Goal: Transaction & Acquisition: Subscribe to service/newsletter

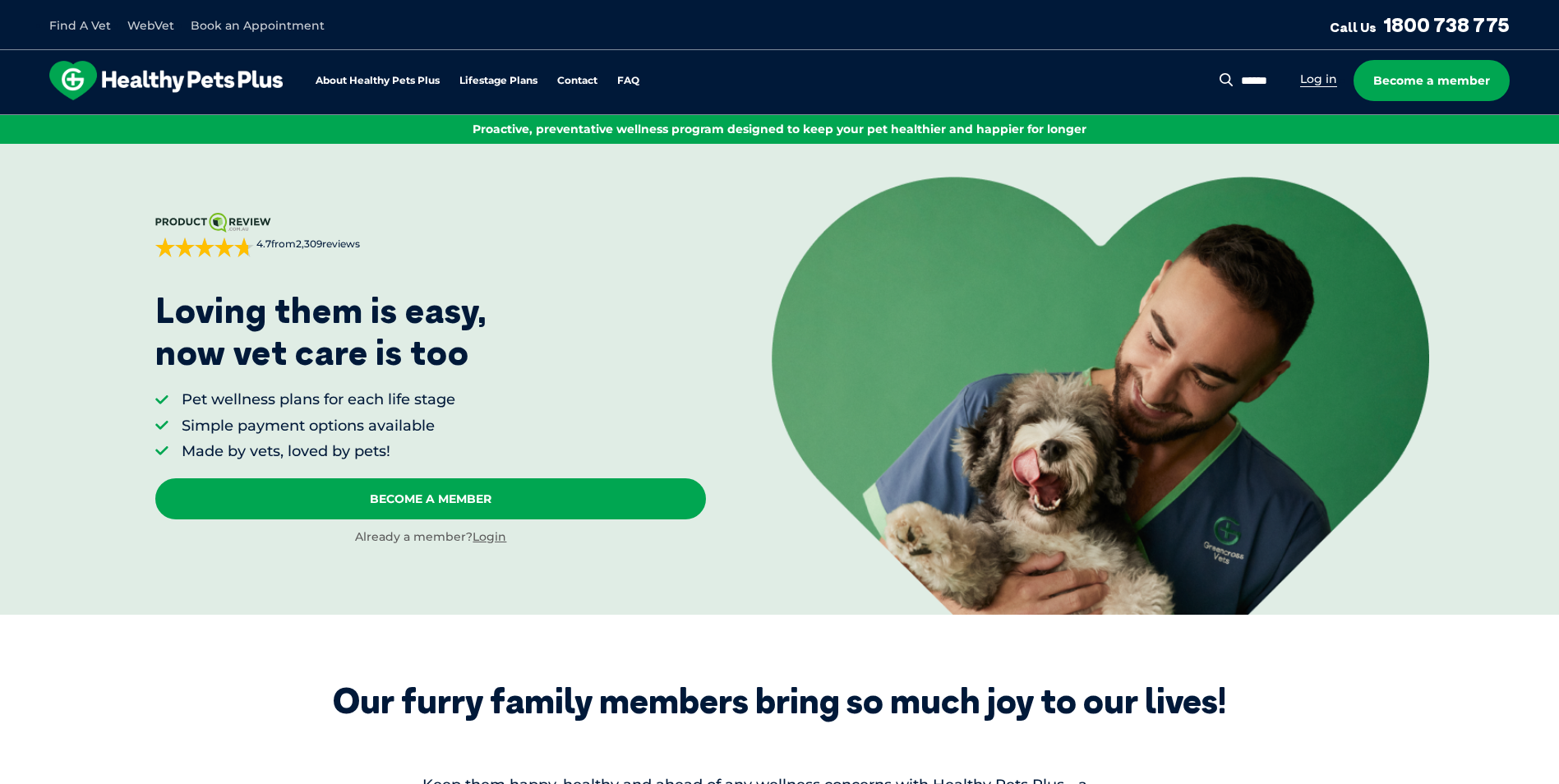
drag, startPoint x: 0, startPoint y: 0, endPoint x: 1319, endPoint y: 82, distance: 1321.5
click at [1319, 82] on link "Log in" at bounding box center [1318, 80] width 37 height 16
click at [1325, 76] on link "Log in" at bounding box center [1318, 80] width 37 height 16
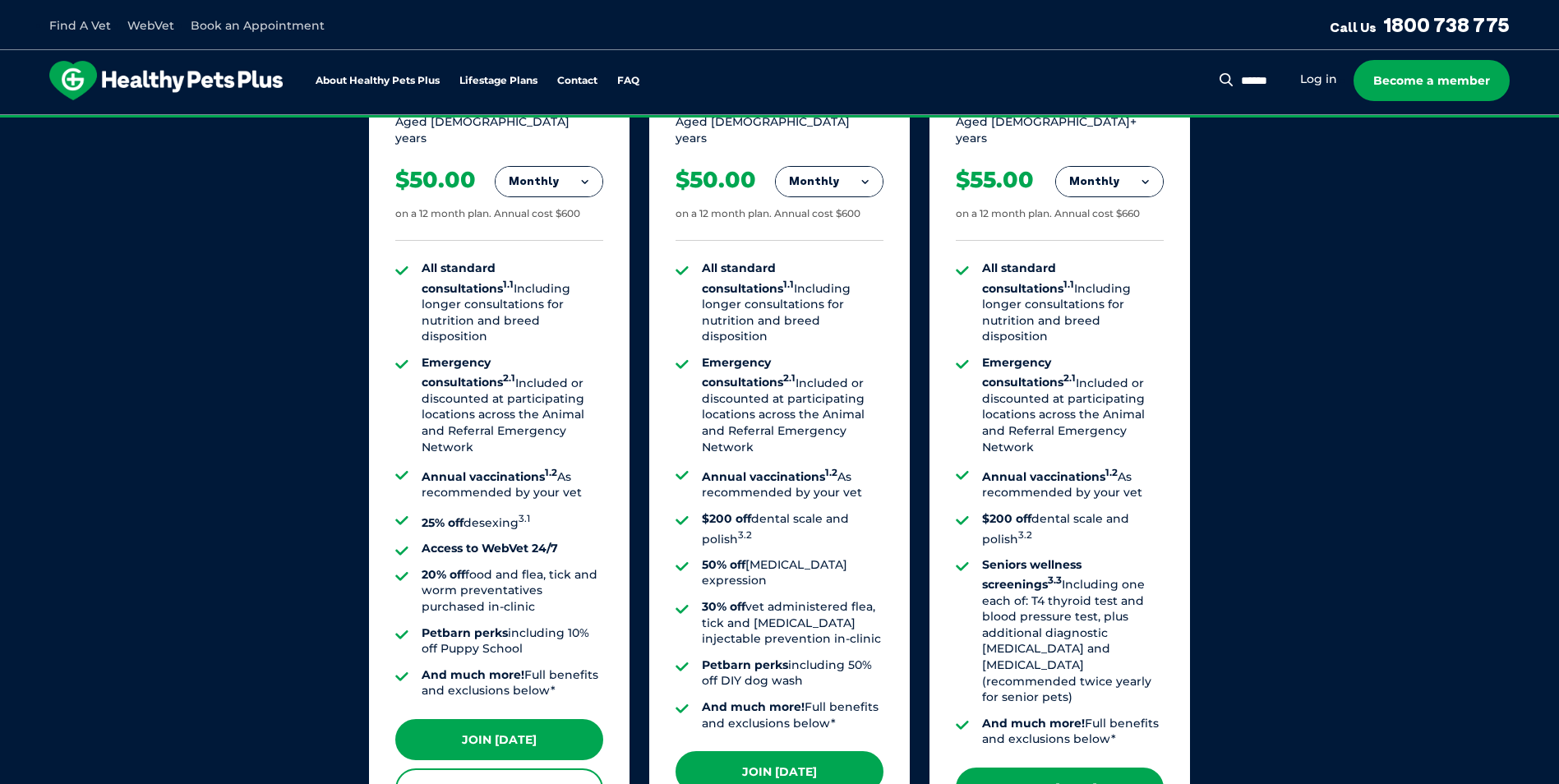
scroll to position [1255, 0]
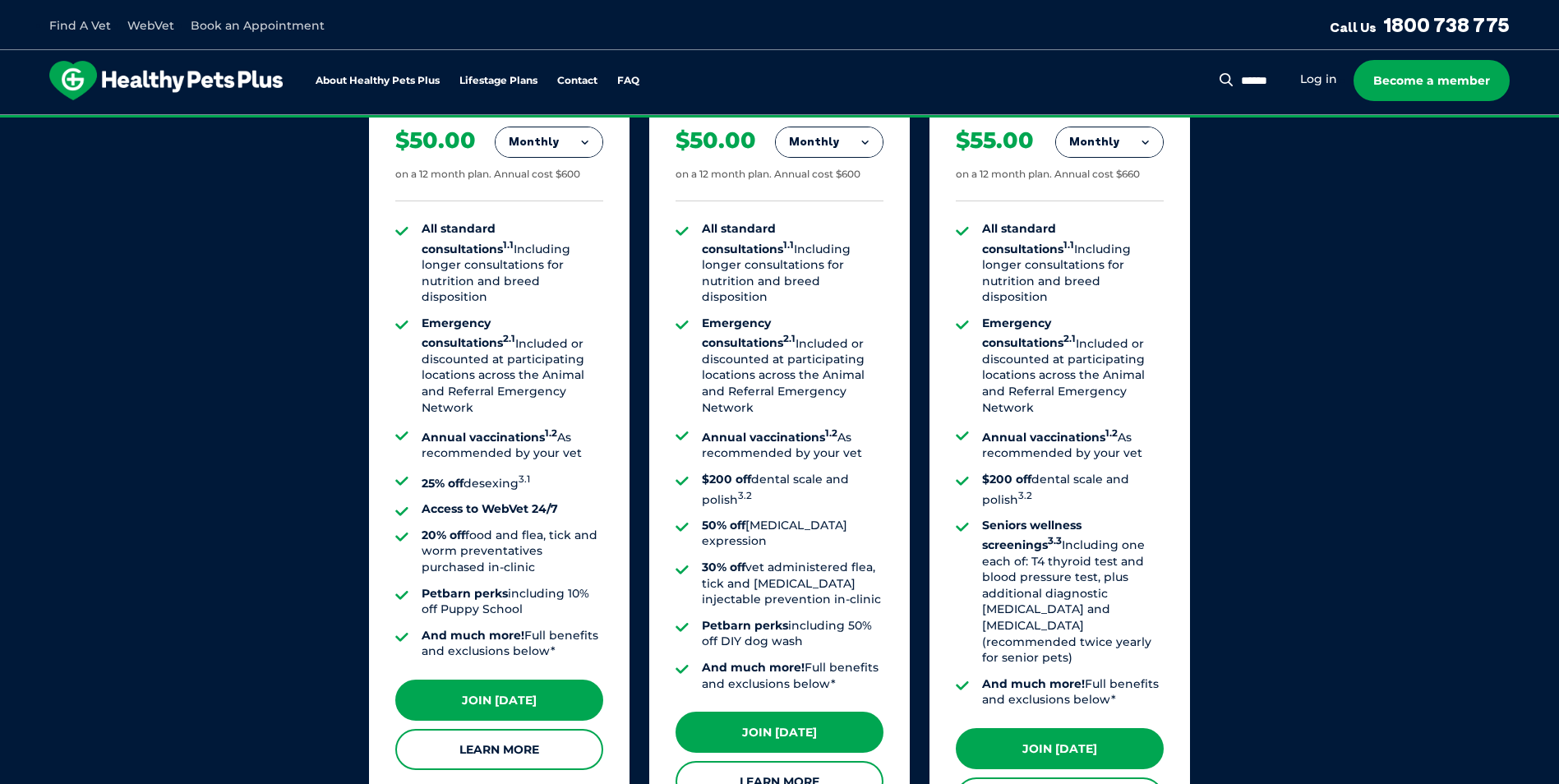
drag, startPoint x: 703, startPoint y: 298, endPoint x: 838, endPoint y: 576, distance: 309.0
click at [838, 576] on ul "All standard consultations 1.1 Including longer consultations for nutrition and…" at bounding box center [780, 456] width 208 height 471
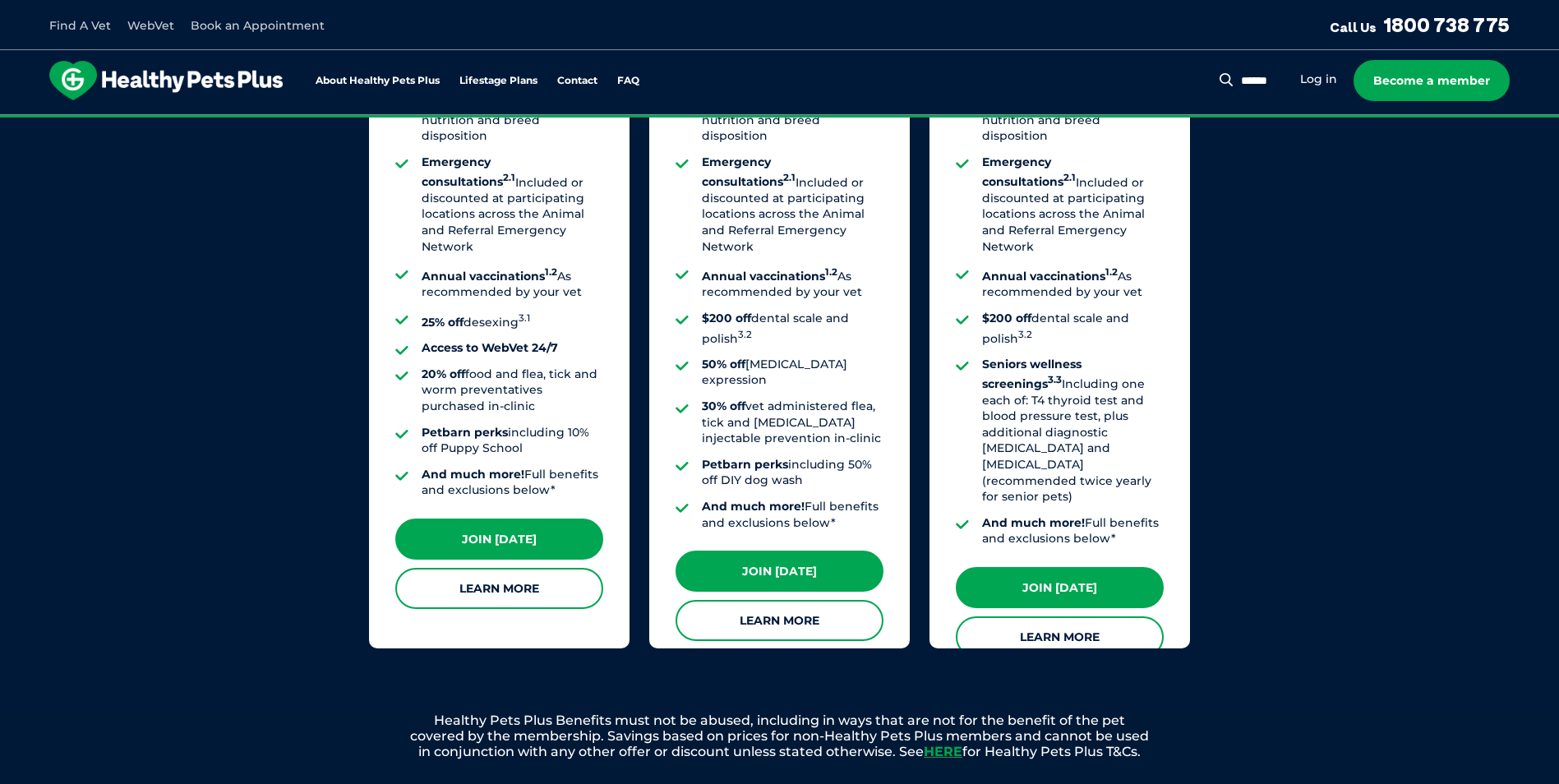
scroll to position [1419, 0]
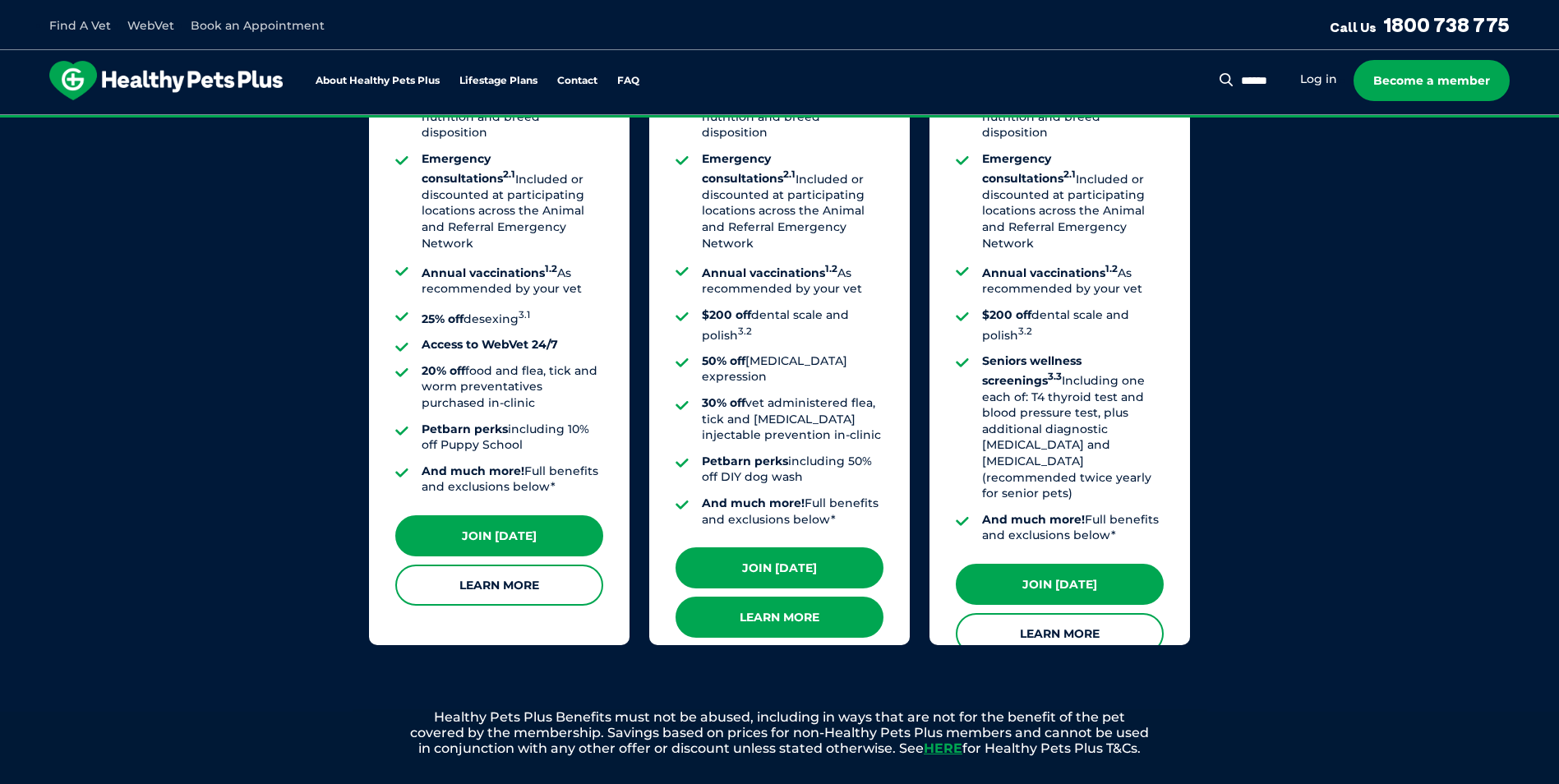
click at [790, 596] on link "Learn More" at bounding box center [780, 616] width 208 height 41
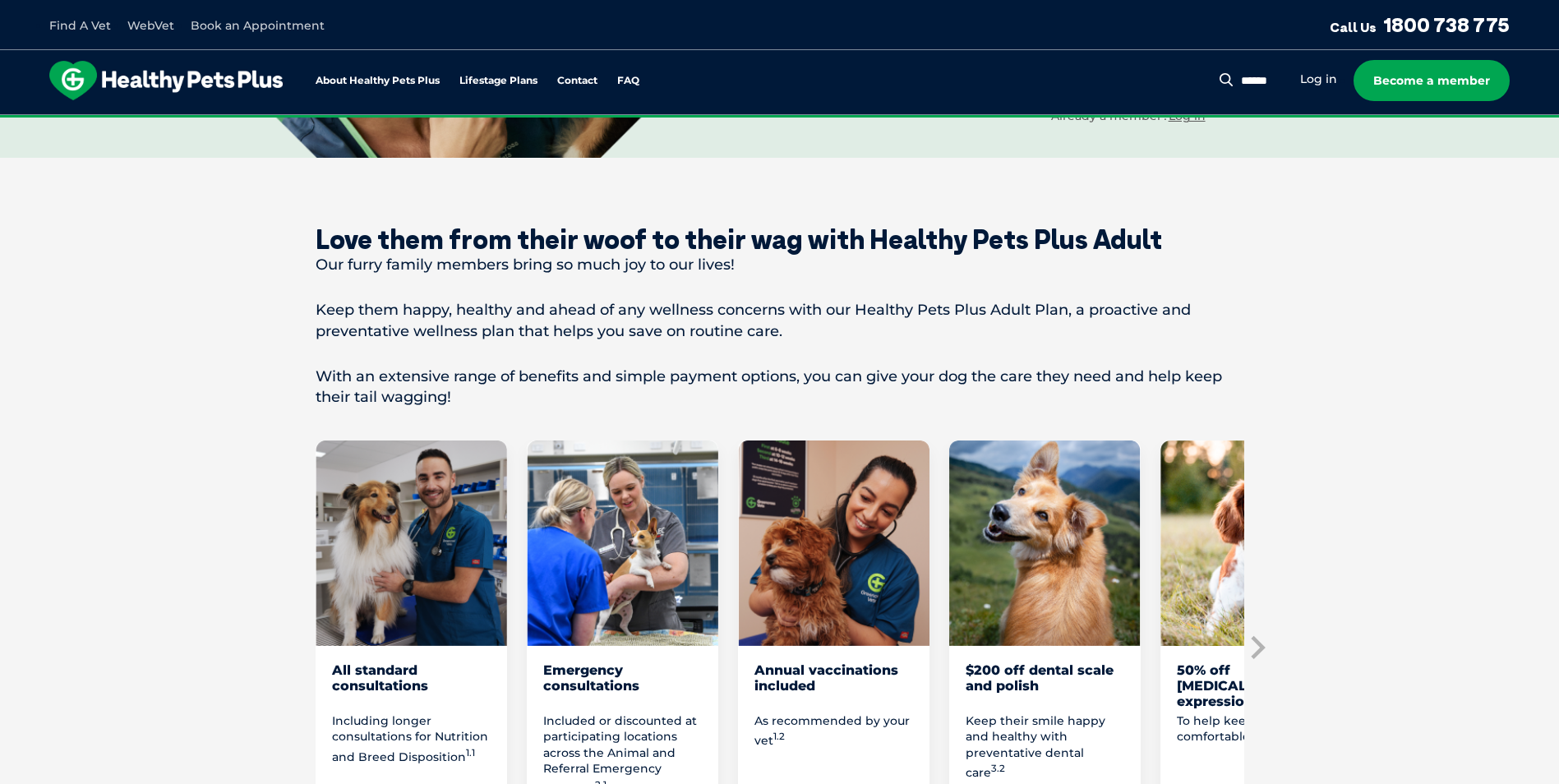
scroll to position [739, 0]
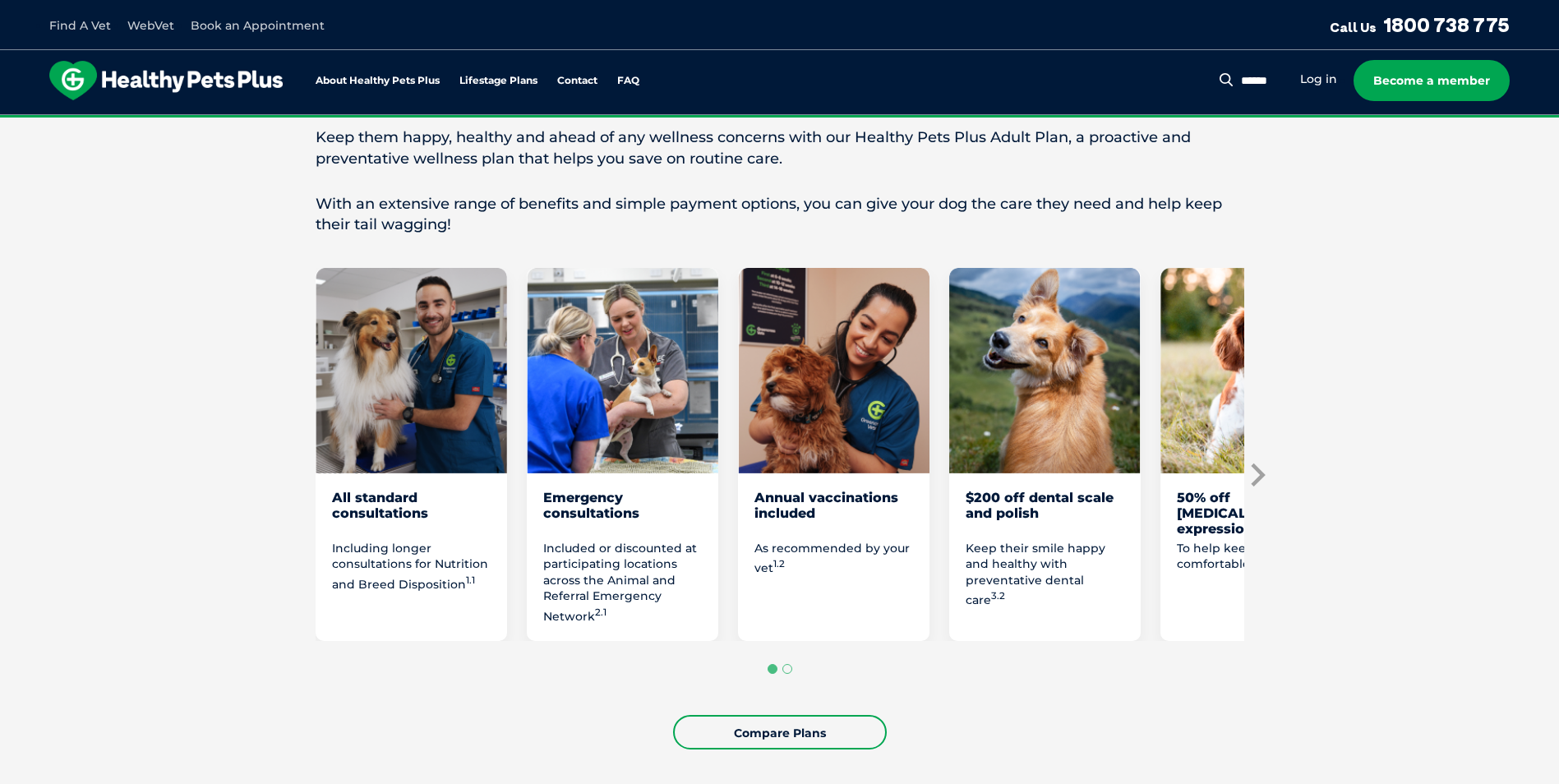
click at [1263, 478] on icon "Next slide" at bounding box center [1256, 475] width 25 height 25
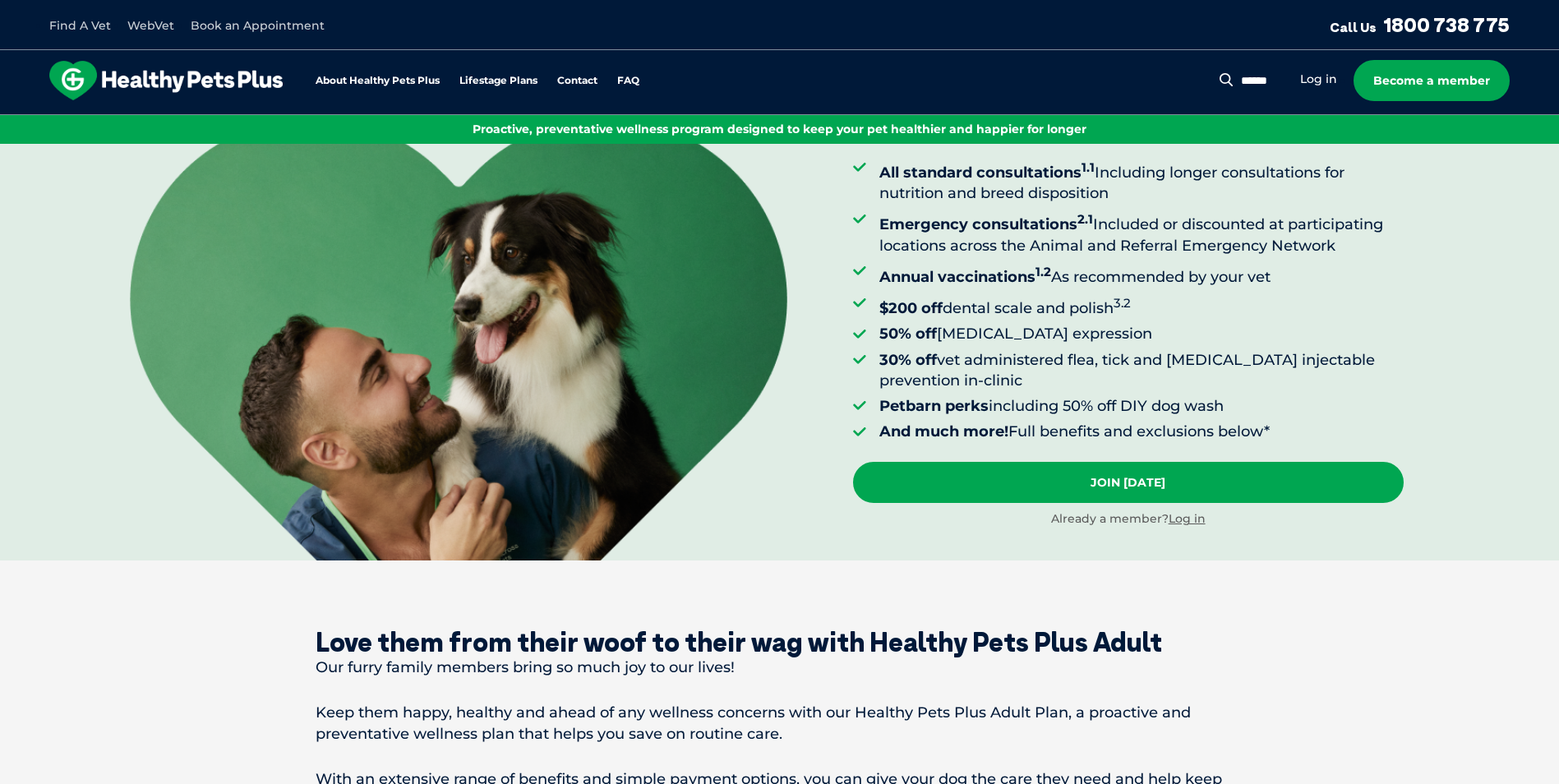
scroll to position [0, 0]
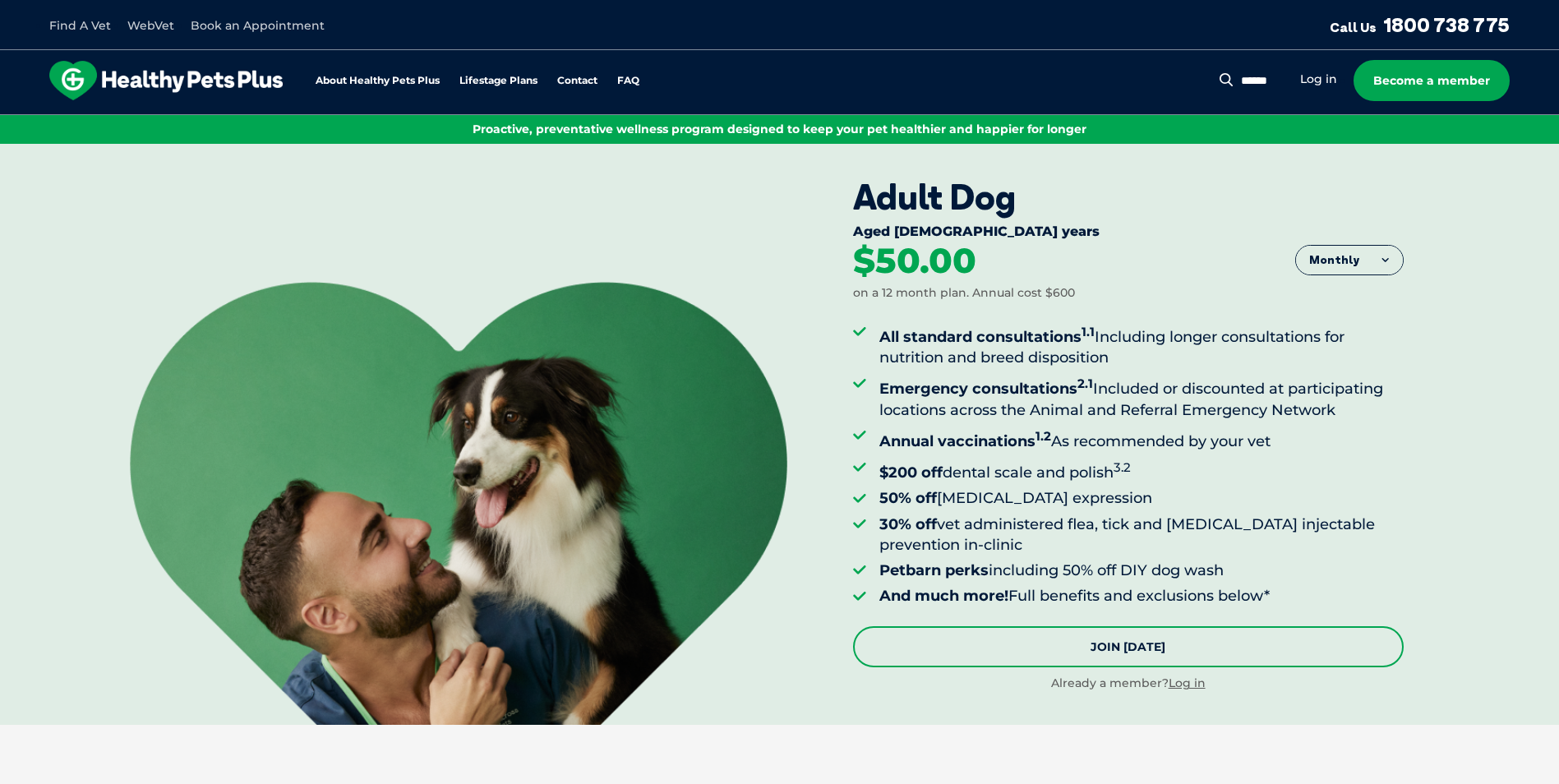
click at [1176, 645] on link "Join Today" at bounding box center [1128, 646] width 551 height 41
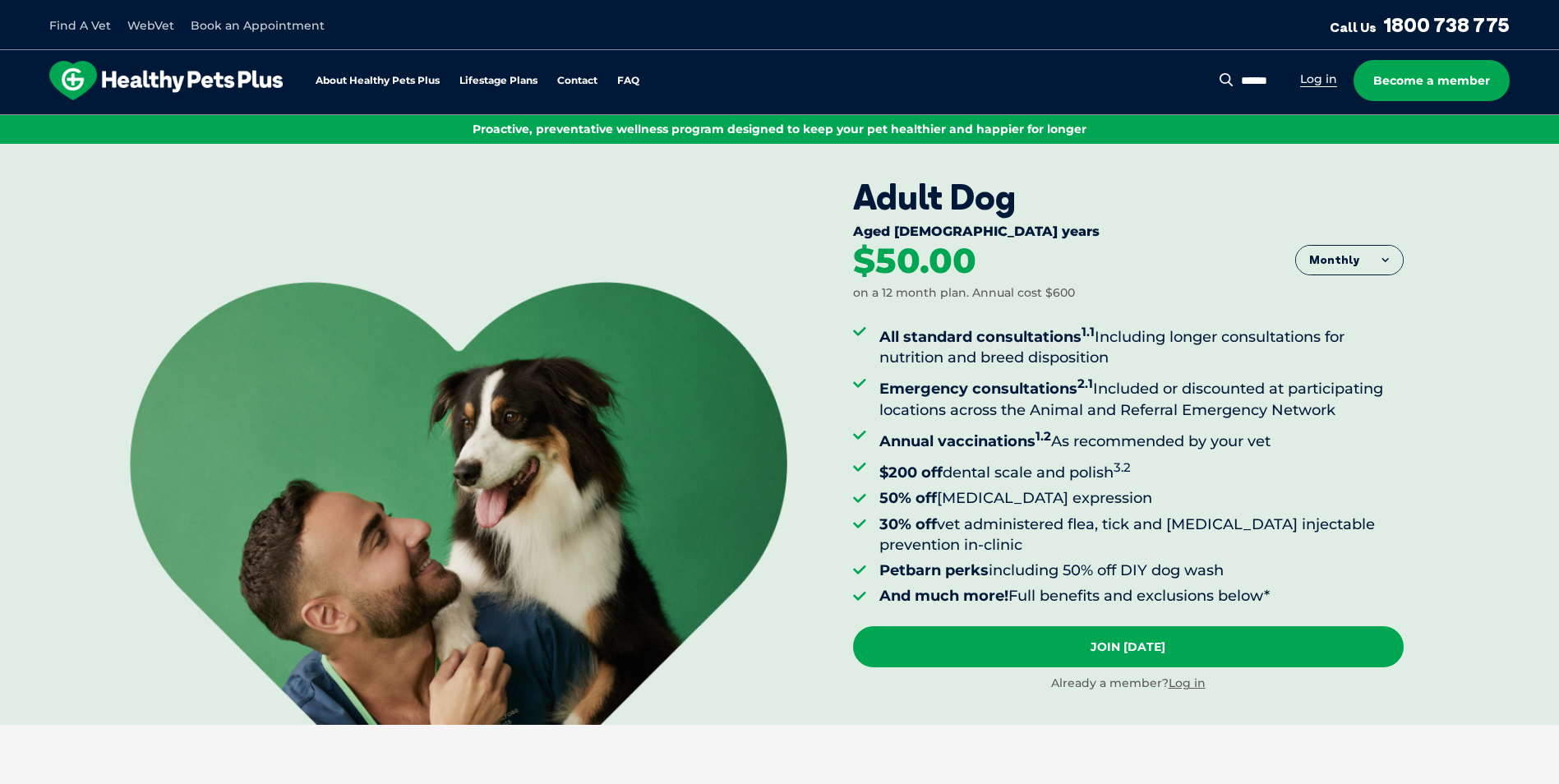
click at [1322, 79] on link "Log in" at bounding box center [1318, 80] width 37 height 16
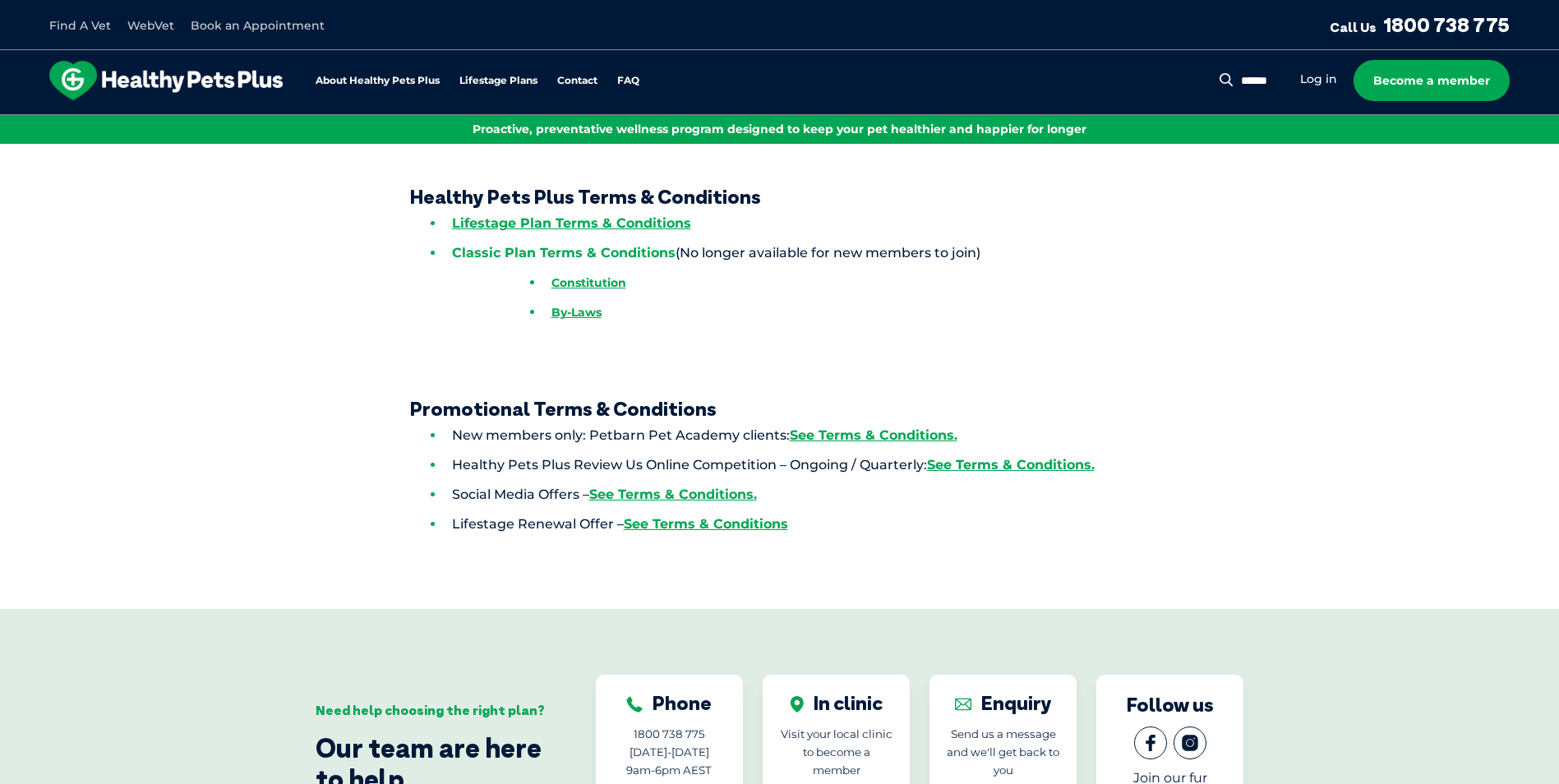
click at [544, 251] on link "Classic Plan Terms & Conditions" at bounding box center [563, 253] width 224 height 16
